Goal: Navigation & Orientation: Find specific page/section

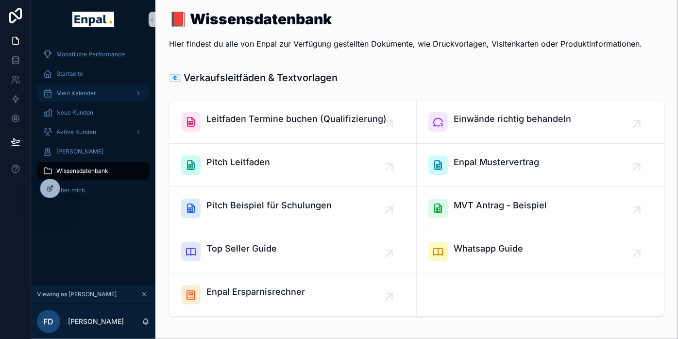
scroll to position [19, 0]
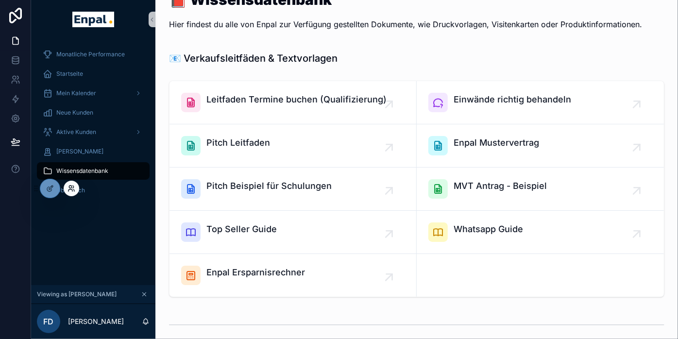
click at [70, 187] on icon at bounding box center [72, 189] width 8 height 8
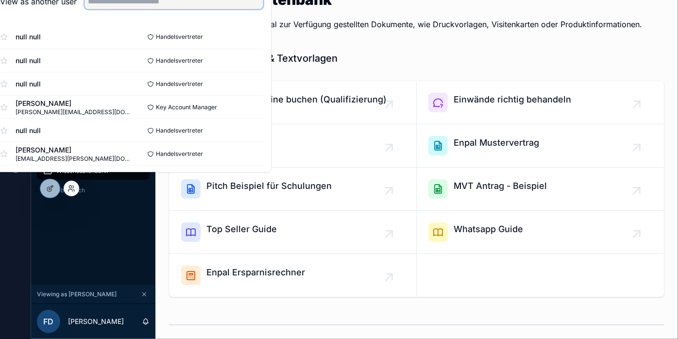
click at [138, 9] on input "text" at bounding box center [174, 2] width 179 height 16
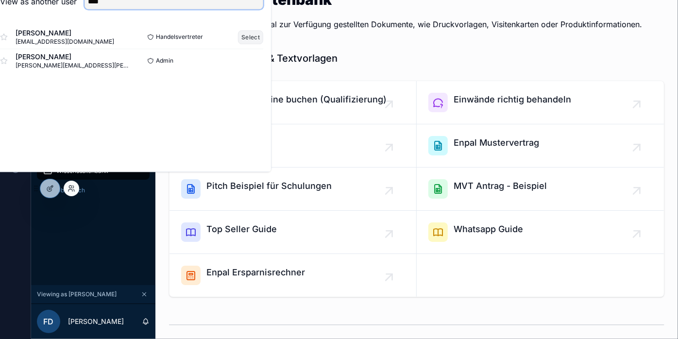
type input "****"
click at [260, 42] on button "Select" at bounding box center [250, 37] width 25 height 14
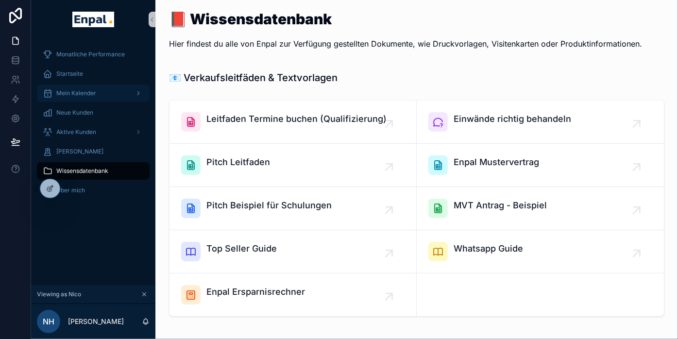
click at [80, 95] on span "Mein Kalender" at bounding box center [76, 93] width 40 height 8
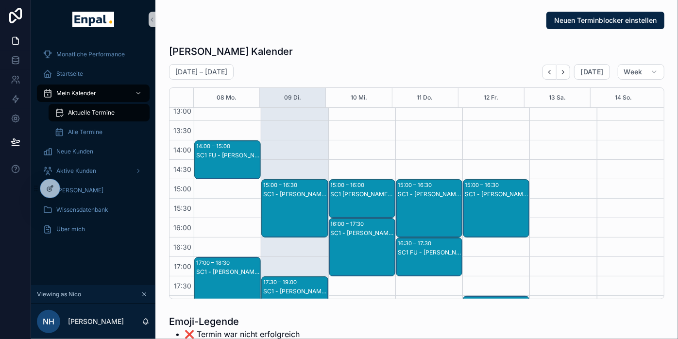
scroll to position [239, 0]
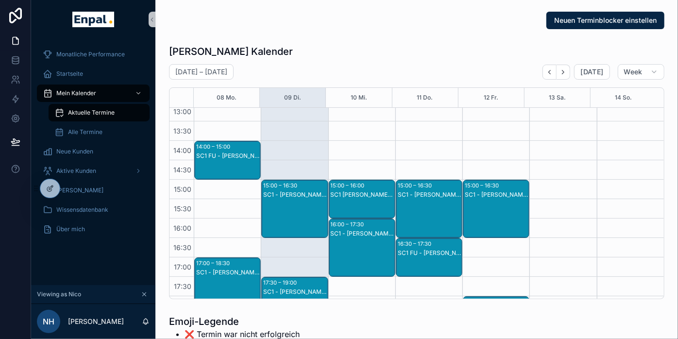
click at [284, 191] on div "SC1 - [PERSON_NAME] - SC1" at bounding box center [295, 195] width 64 height 8
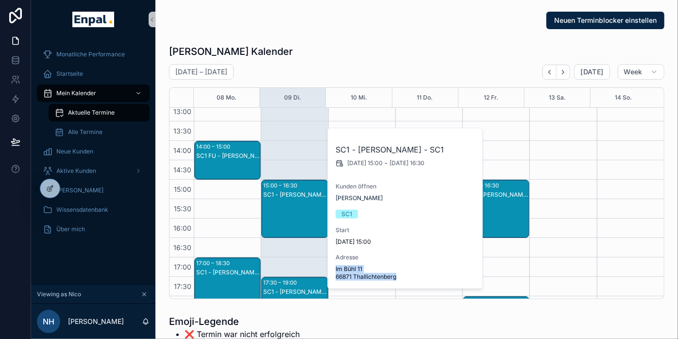
drag, startPoint x: 402, startPoint y: 275, endPoint x: 329, endPoint y: 265, distance: 74.1
click at [329, 265] on div "SC1 - [PERSON_NAME] - SC1 [DATE] 15:00 - [DATE] 16:30 Kunden öffnen [PERSON_NAM…" at bounding box center [405, 208] width 155 height 160
copy span "Im Bühl 11 66871 Thallichtenberg"
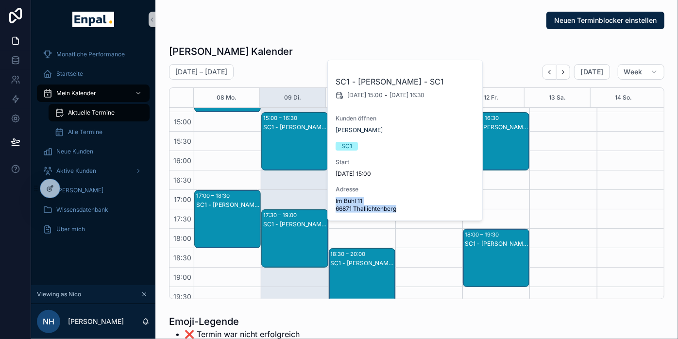
scroll to position [307, 0]
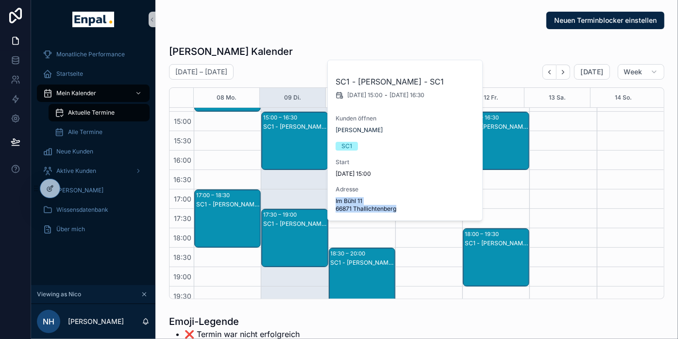
click at [290, 230] on div "SC1 - [PERSON_NAME] - SC1" at bounding box center [295, 248] width 64 height 56
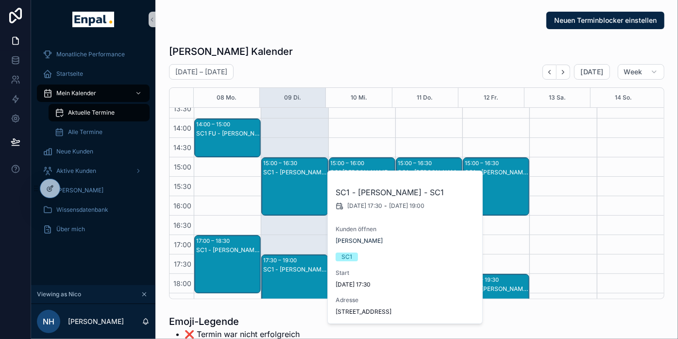
scroll to position [261, 0]
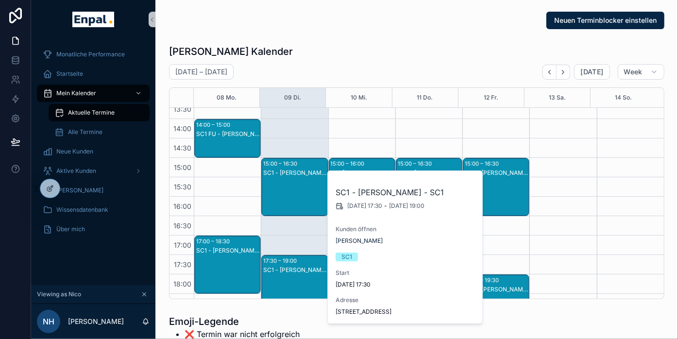
click at [298, 166] on div "15:00 – 16:30 SC1 - [PERSON_NAME] - SC1" at bounding box center [295, 186] width 66 height 57
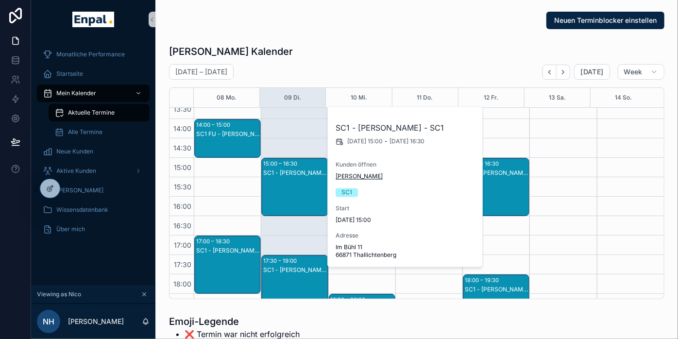
click at [379, 177] on span "[PERSON_NAME]" at bounding box center [359, 177] width 47 height 8
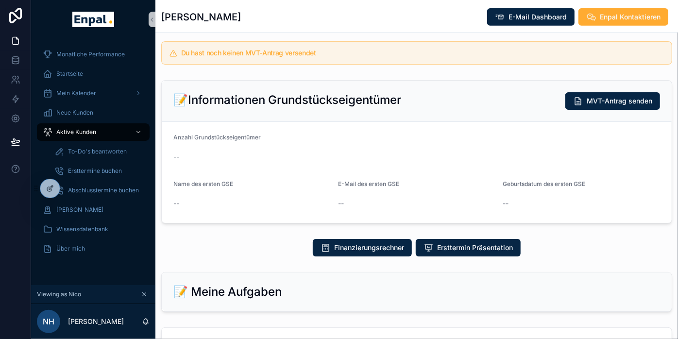
scroll to position [265, 0]
click at [457, 243] on span "Ersttermin Präsentation" at bounding box center [475, 248] width 76 height 10
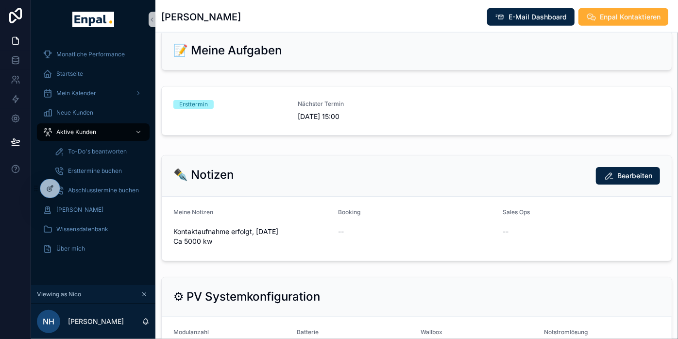
scroll to position [500, 0]
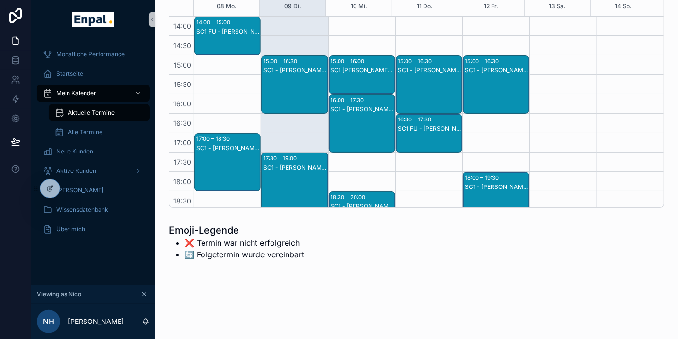
scroll to position [280, 0]
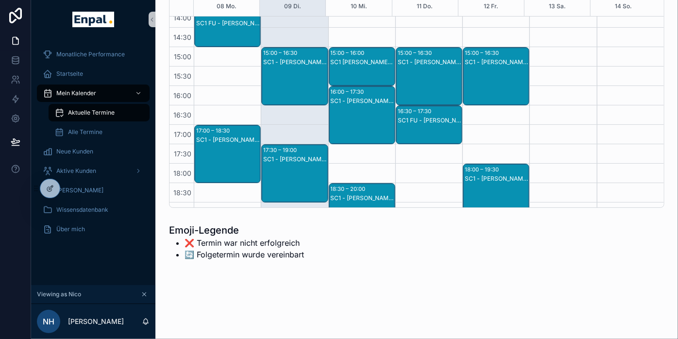
click at [279, 158] on div "SC1 - [PERSON_NAME] - SC1" at bounding box center [295, 159] width 64 height 8
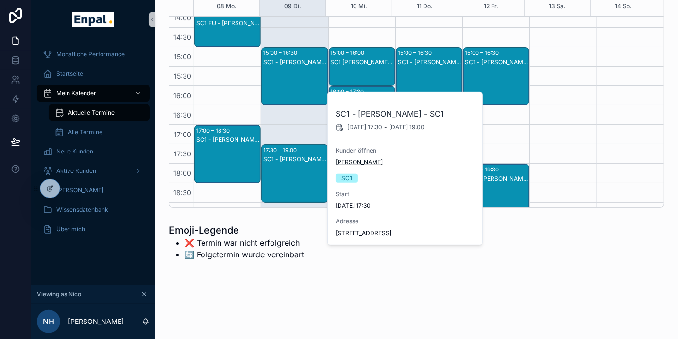
click at [360, 162] on span "[PERSON_NAME]" at bounding box center [359, 162] width 47 height 8
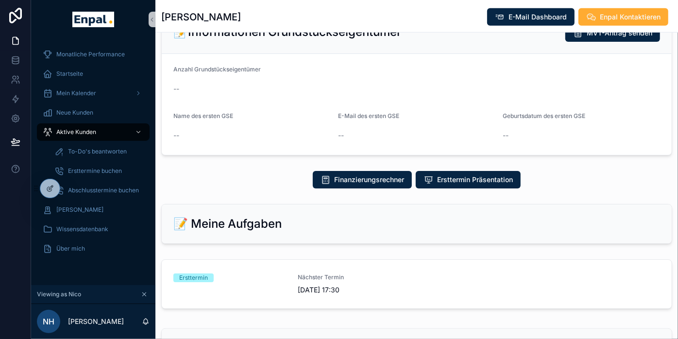
scroll to position [305, 0]
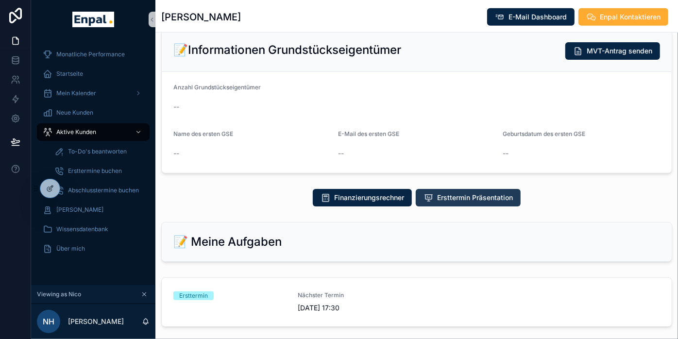
click at [462, 200] on span "Ersttermin Präsentation" at bounding box center [475, 198] width 76 height 10
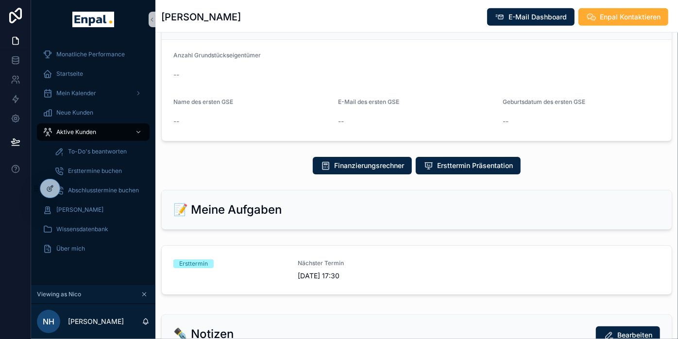
scroll to position [341, 0]
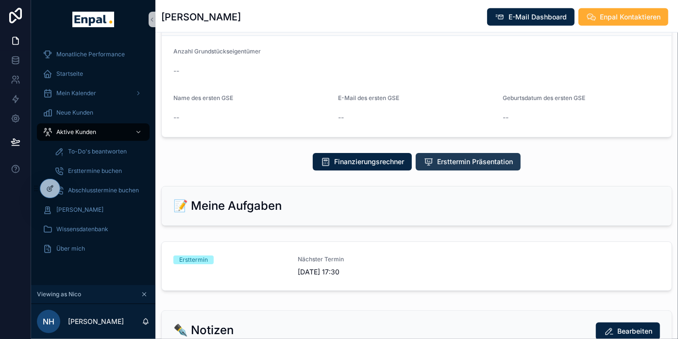
click at [467, 167] on span "Ersttermin Präsentation" at bounding box center [475, 162] width 76 height 10
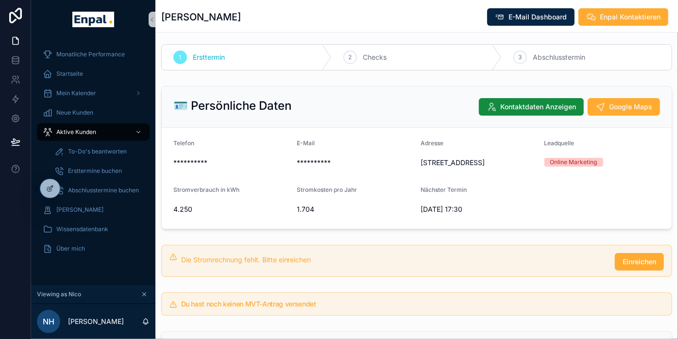
scroll to position [0, 0]
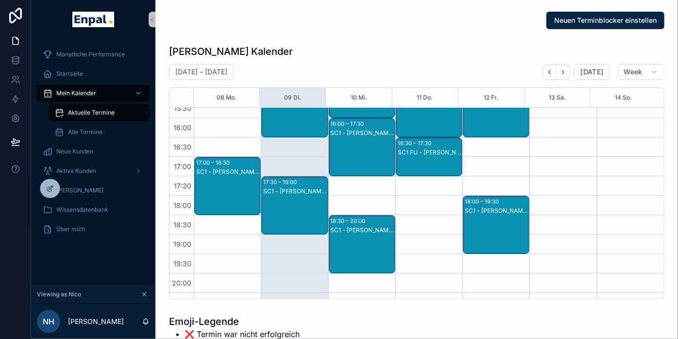
scroll to position [338, 0]
